Goal: Task Accomplishment & Management: Use online tool/utility

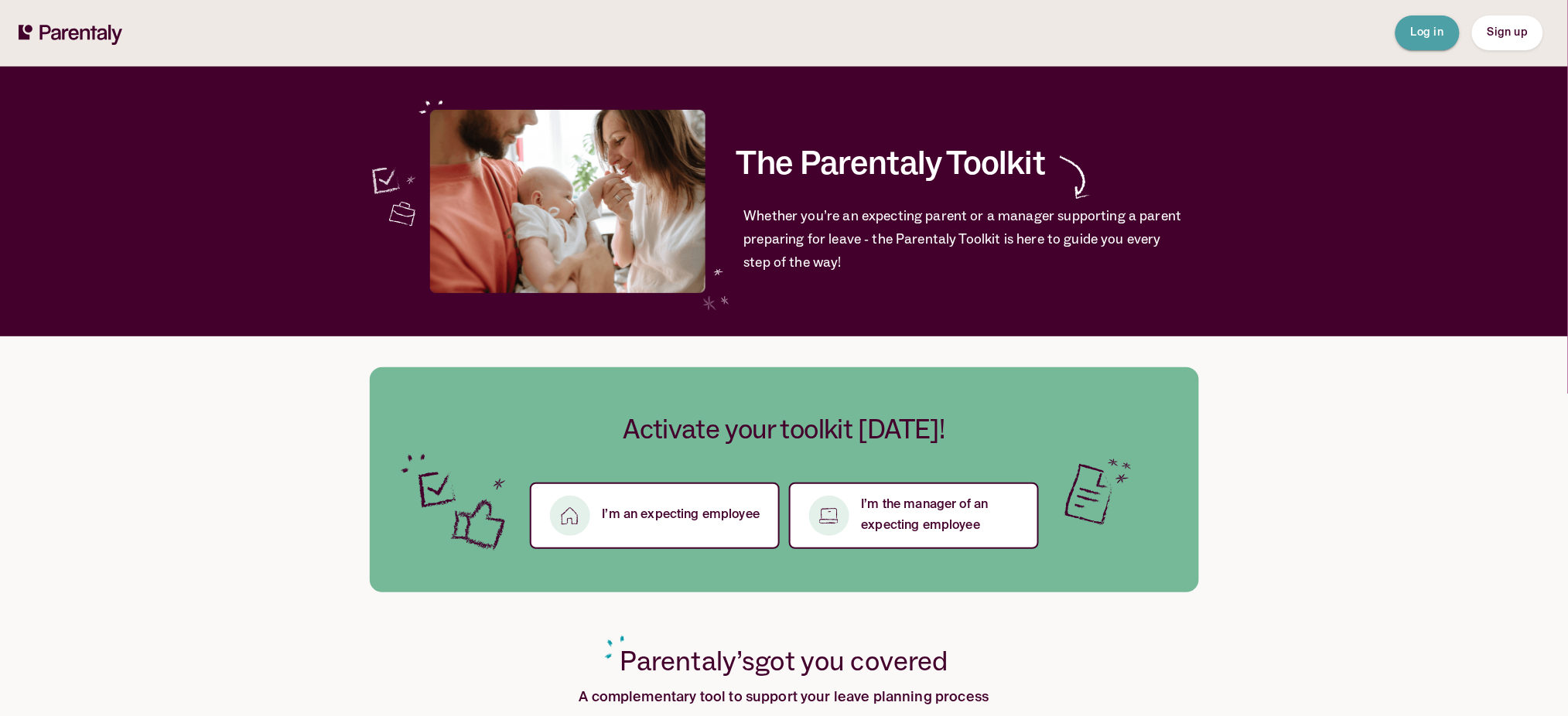
click at [1409, 25] on button "Log in" at bounding box center [1427, 33] width 64 height 35
